Goal: Find specific page/section

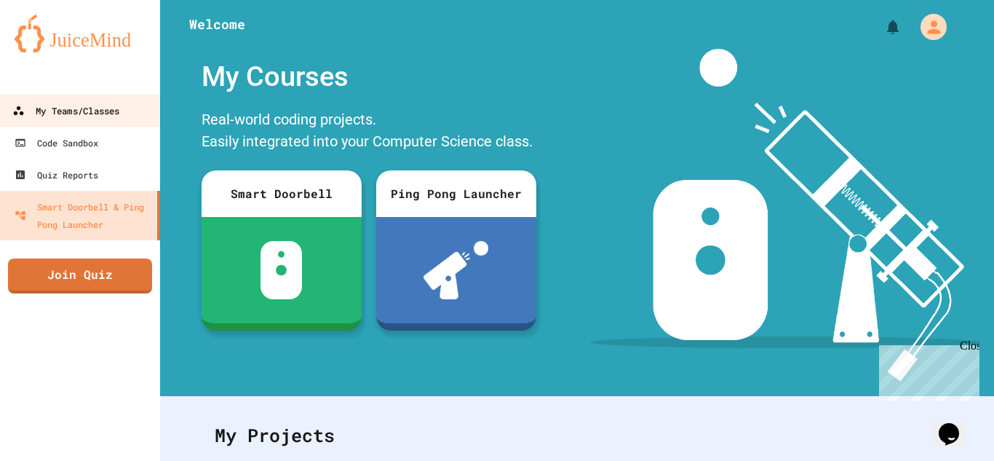
click at [97, 113] on div "My Teams/Classes" at bounding box center [65, 111] width 107 height 18
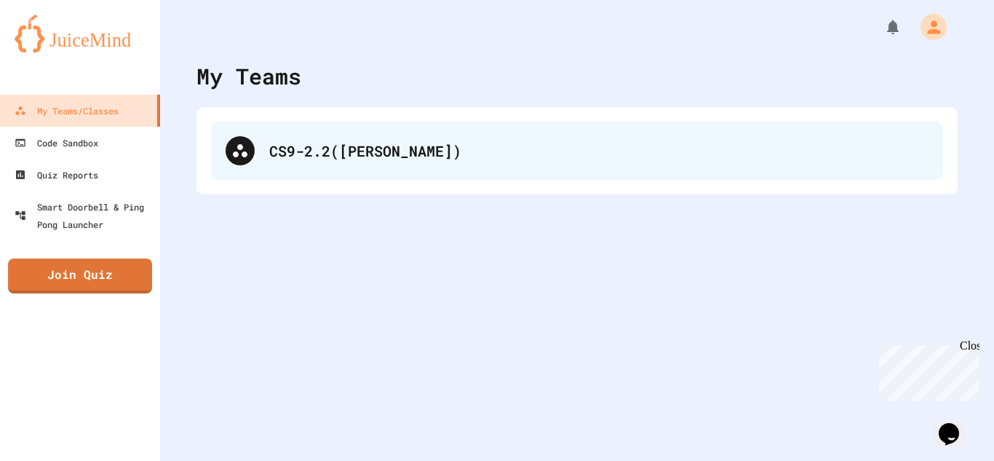
click at [359, 133] on div "CS9-2.2([PERSON_NAME])" at bounding box center [577, 150] width 732 height 58
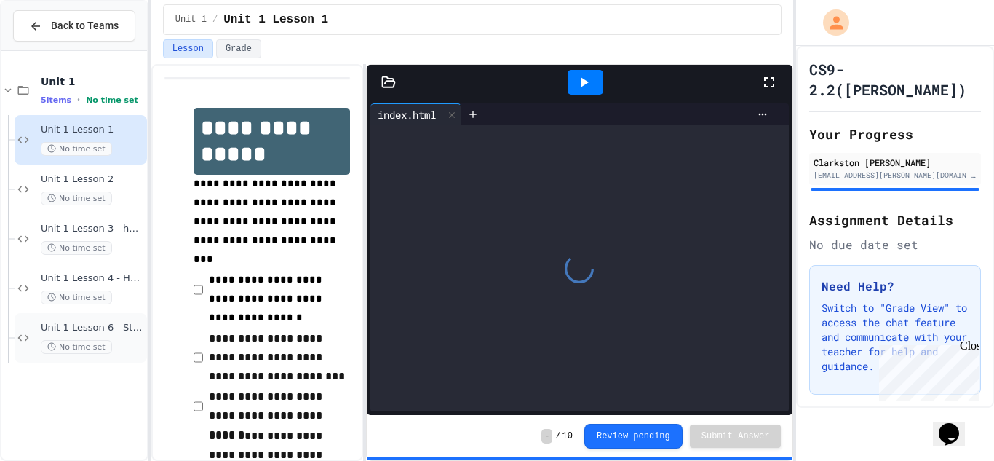
click at [112, 329] on span "Unit 1 Lesson 6 - Station 1 Build" at bounding box center [92, 328] width 103 height 12
